Goal: Use online tool/utility: Utilize a website feature to perform a specific function

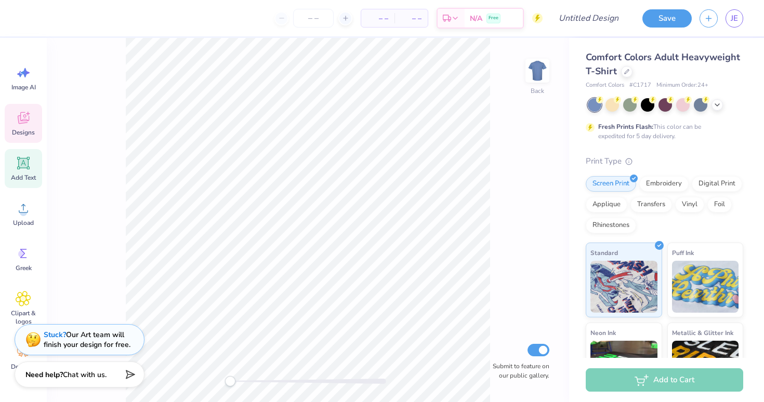
click at [17, 166] on icon at bounding box center [24, 163] width 16 height 16
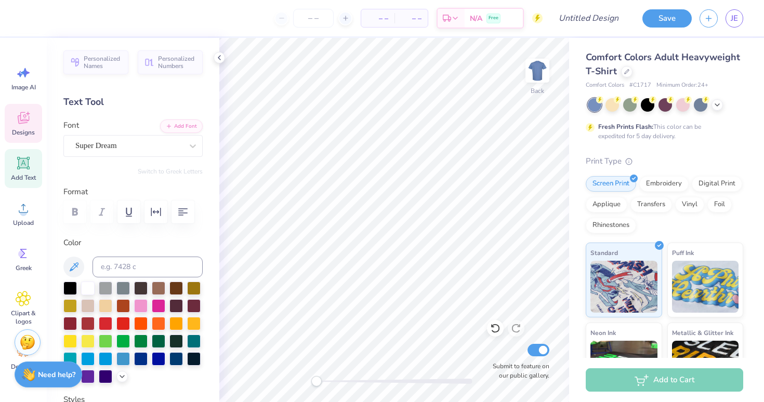
click at [19, 124] on icon at bounding box center [24, 118] width 16 height 16
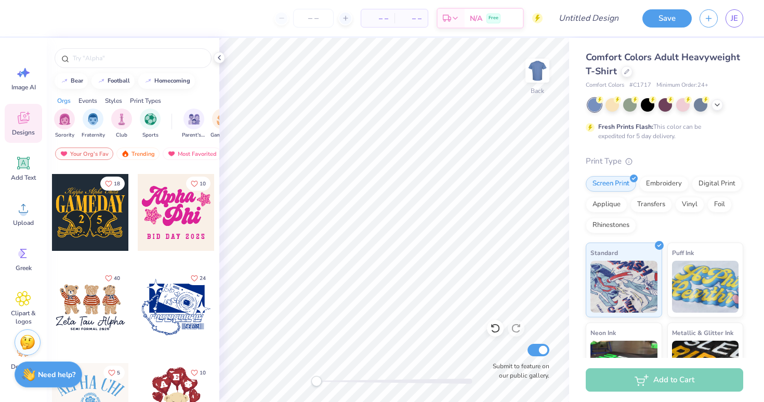
scroll to position [416, 0]
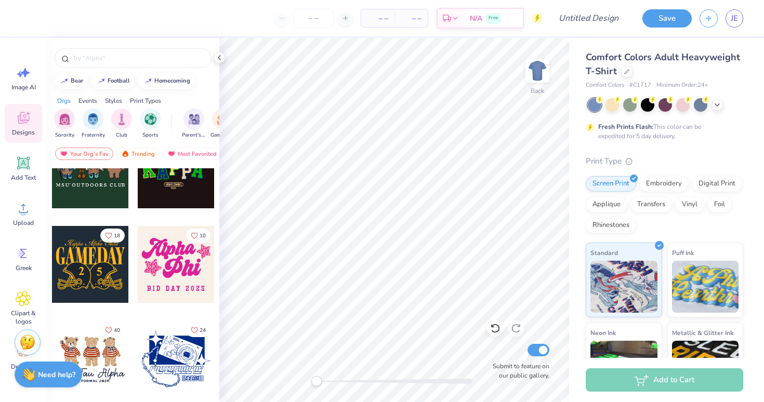
click at [71, 280] on div at bounding box center [90, 264] width 77 height 77
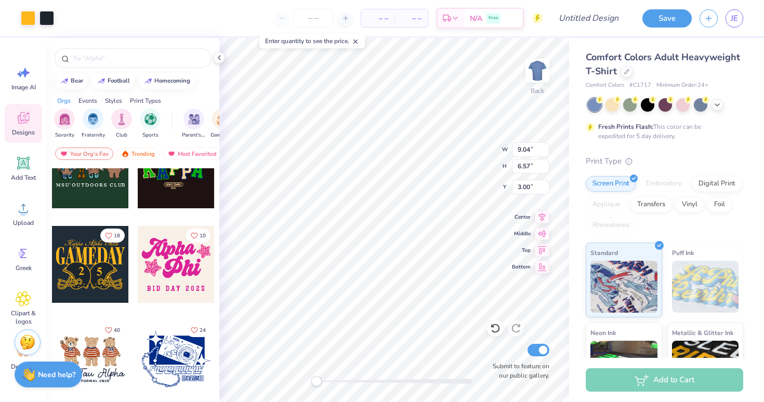
type input "9.04"
type input "6.57"
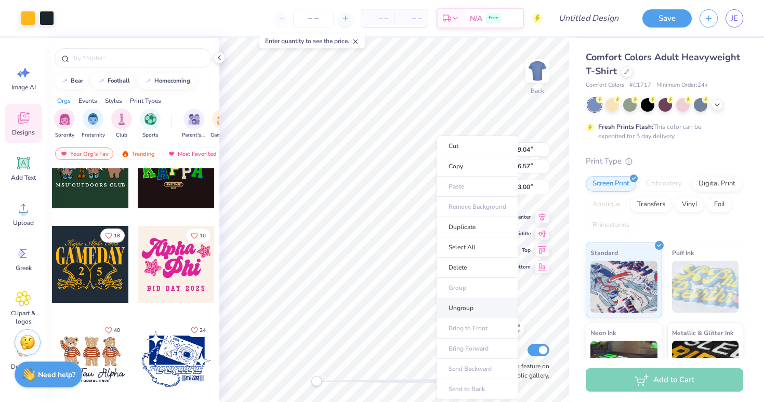
click at [484, 308] on li "Ungroup" at bounding box center [477, 308] width 82 height 20
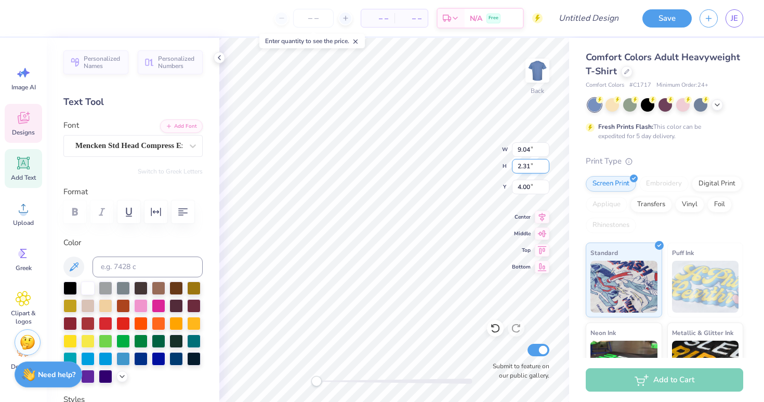
scroll to position [9, 3]
type textarea "q"
type textarea "w"
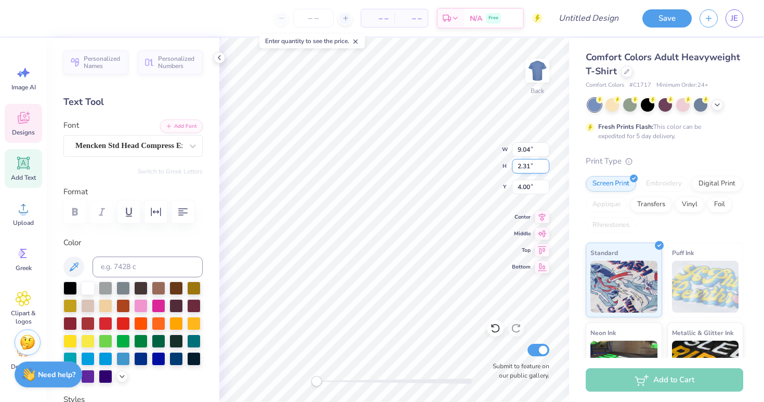
type textarea "WEEKEND"
click at [221, 57] on icon at bounding box center [219, 58] width 8 height 8
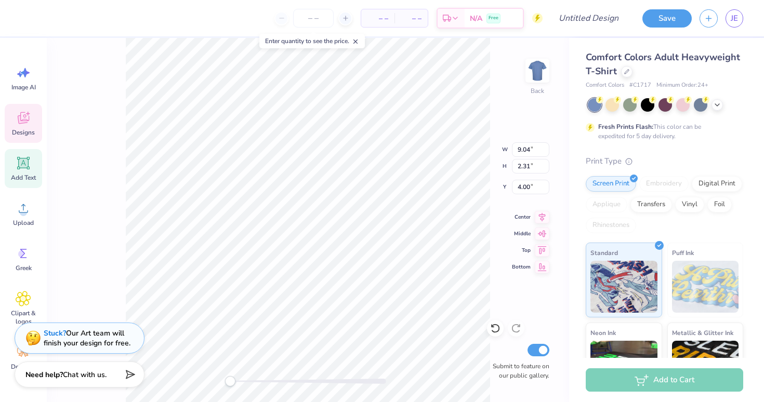
click at [54, 333] on strong "Stuck?" at bounding box center [55, 333] width 22 height 10
